Goal: Check status: Check status

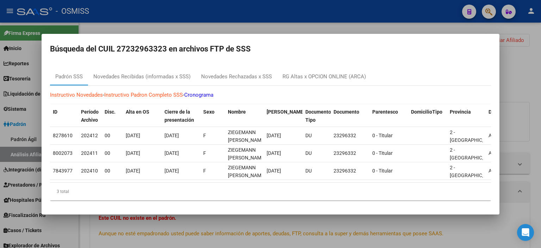
click at [111, 23] on div at bounding box center [270, 124] width 541 height 248
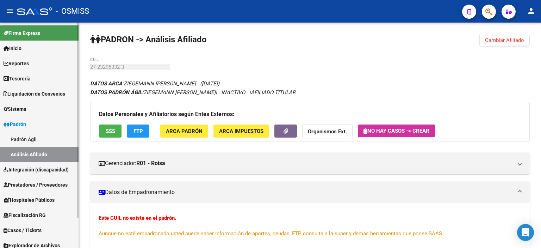
click at [77, 62] on mat-sidenav-container "Firma Express Inicio Calendario SSS Instructivos Contacto OS Reportes Ingresos …" at bounding box center [270, 135] width 541 height 225
click at [500, 37] on span "Cambiar Afiliado" at bounding box center [504, 40] width 39 height 6
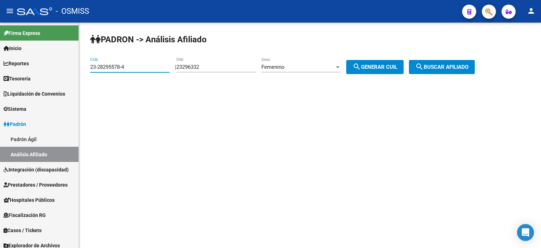
type input "23-28295578-4"
click at [442, 70] on button "search Buscar afiliado" at bounding box center [442, 67] width 66 height 14
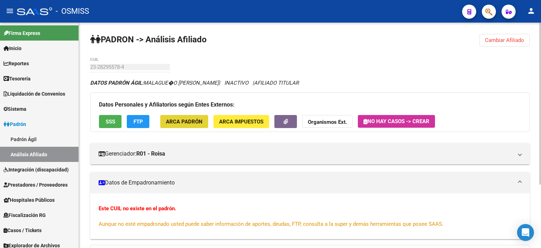
click at [193, 119] on span "ARCA Padrón" at bounding box center [184, 121] width 37 height 6
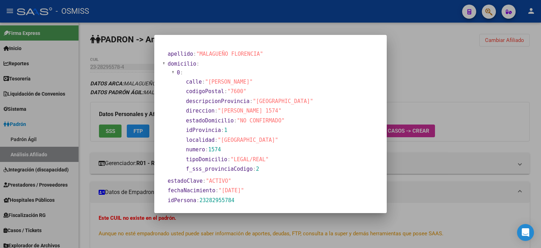
click at [488, 83] on div at bounding box center [270, 124] width 541 height 248
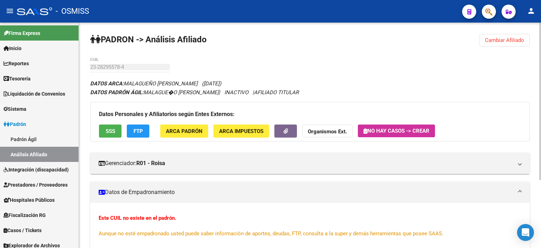
click at [137, 133] on span "FTP" at bounding box center [138, 131] width 10 height 6
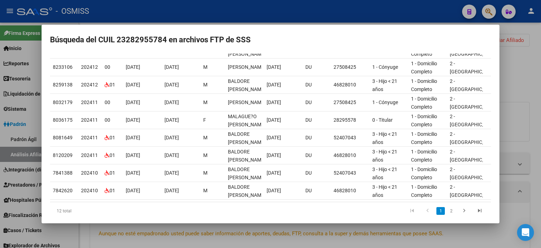
scroll to position [111, 0]
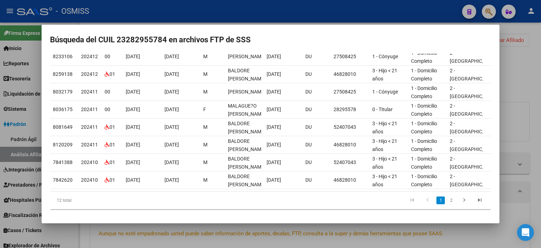
click at [507, 164] on div at bounding box center [270, 124] width 541 height 248
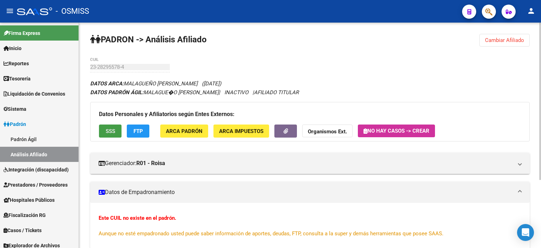
click at [107, 130] on span "SSS" at bounding box center [111, 131] width 10 height 6
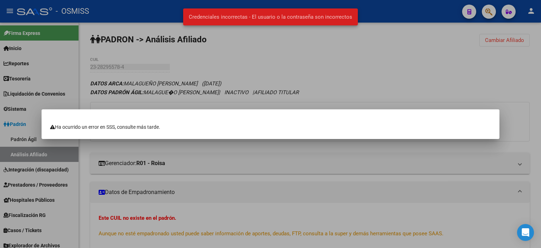
click at [333, 66] on div at bounding box center [270, 124] width 541 height 248
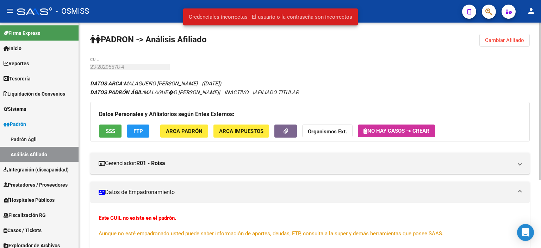
click at [137, 130] on span "FTP" at bounding box center [138, 131] width 10 height 6
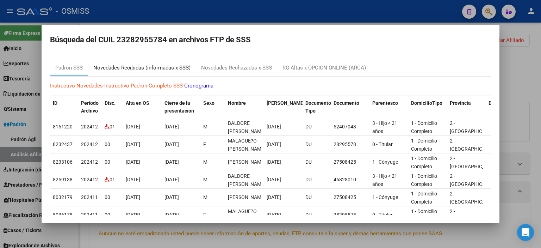
click at [136, 66] on div "Novedades Recibidas (informadas x SSS)" at bounding box center [141, 68] width 97 height 8
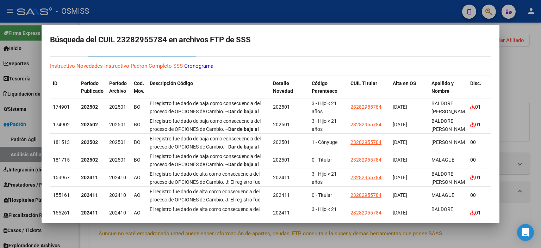
scroll to position [0, 0]
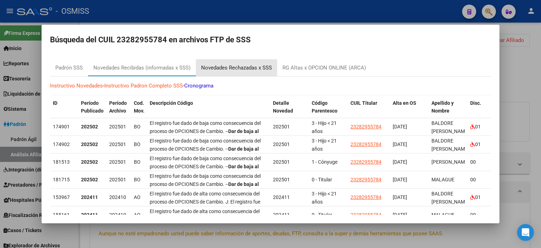
click at [246, 69] on div "Novedades Rechazadas x SSS" at bounding box center [236, 68] width 71 height 8
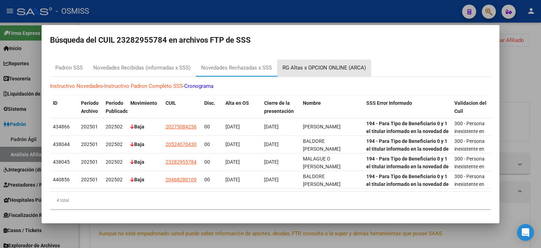
click at [310, 69] on div "RG Altas x OPCION ONLINE (ARCA)" at bounding box center [323, 68] width 83 height 8
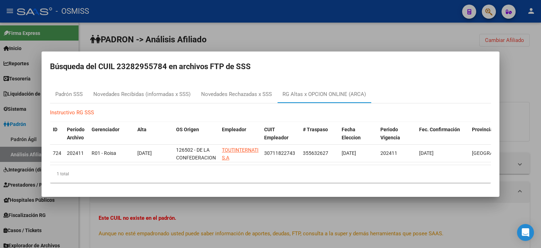
click at [408, 31] on div at bounding box center [270, 124] width 541 height 248
